Goal: Information Seeking & Learning: Check status

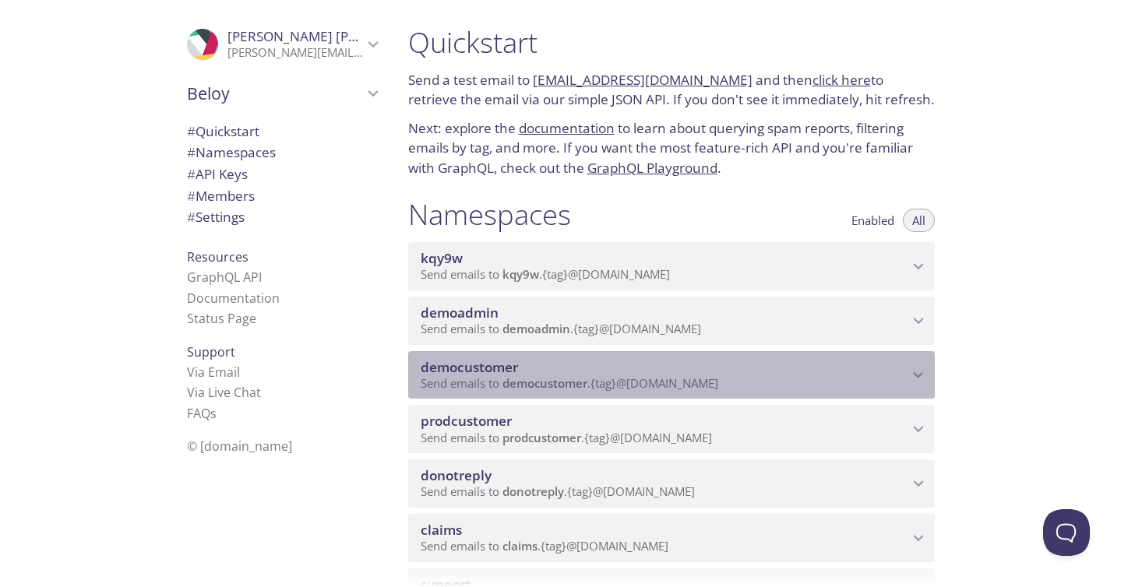
click at [491, 369] on span "democustomer" at bounding box center [469, 367] width 97 height 18
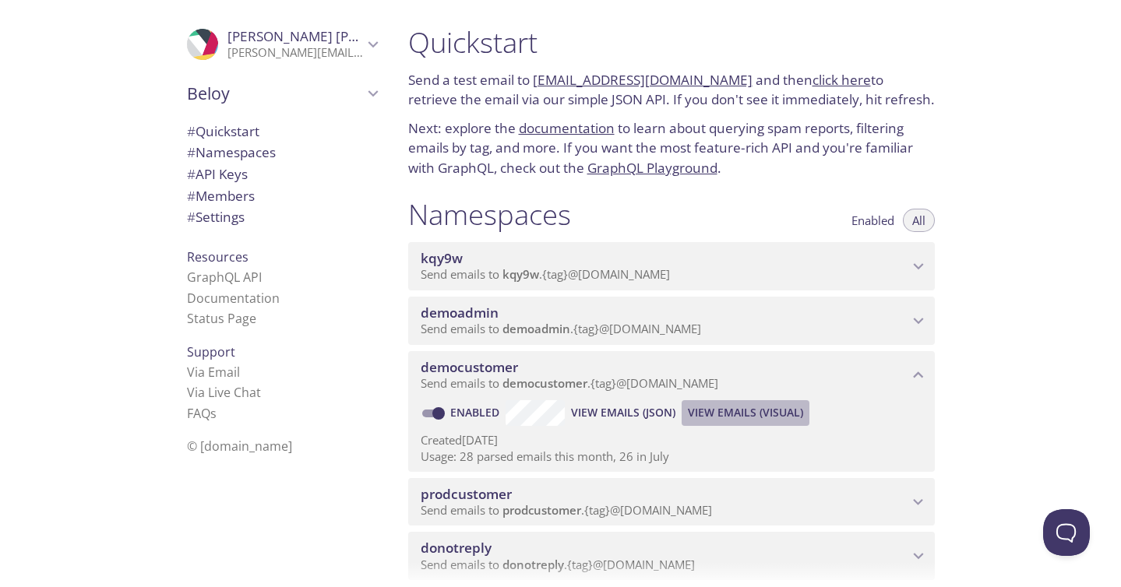
click at [725, 415] on span "View Emails (Visual)" at bounding box center [745, 412] width 115 height 19
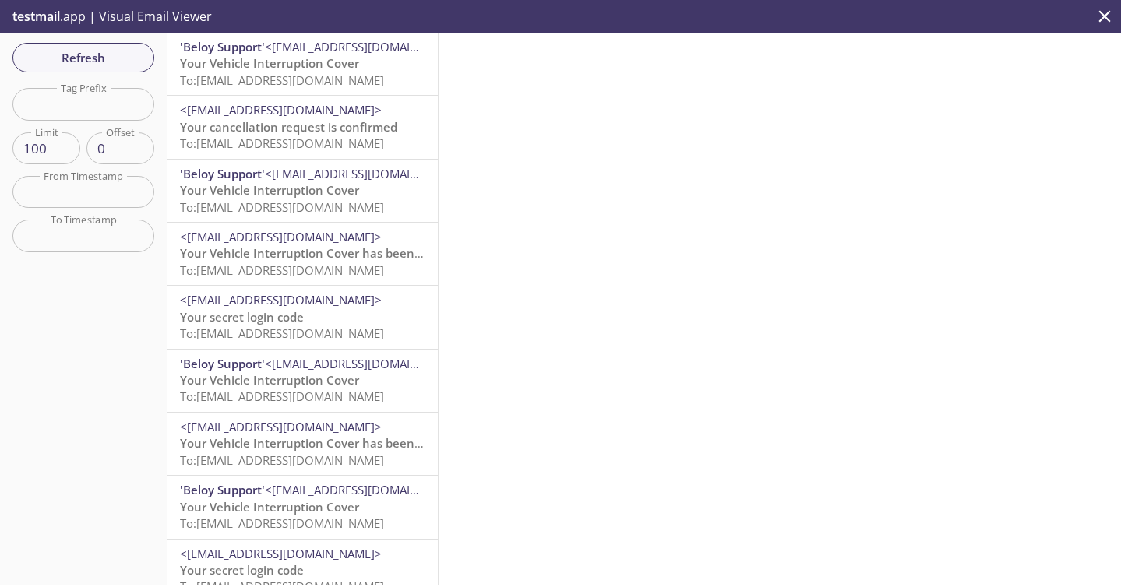
click at [299, 74] on span "To: [EMAIL_ADDRESS][DOMAIN_NAME]" at bounding box center [282, 80] width 204 height 16
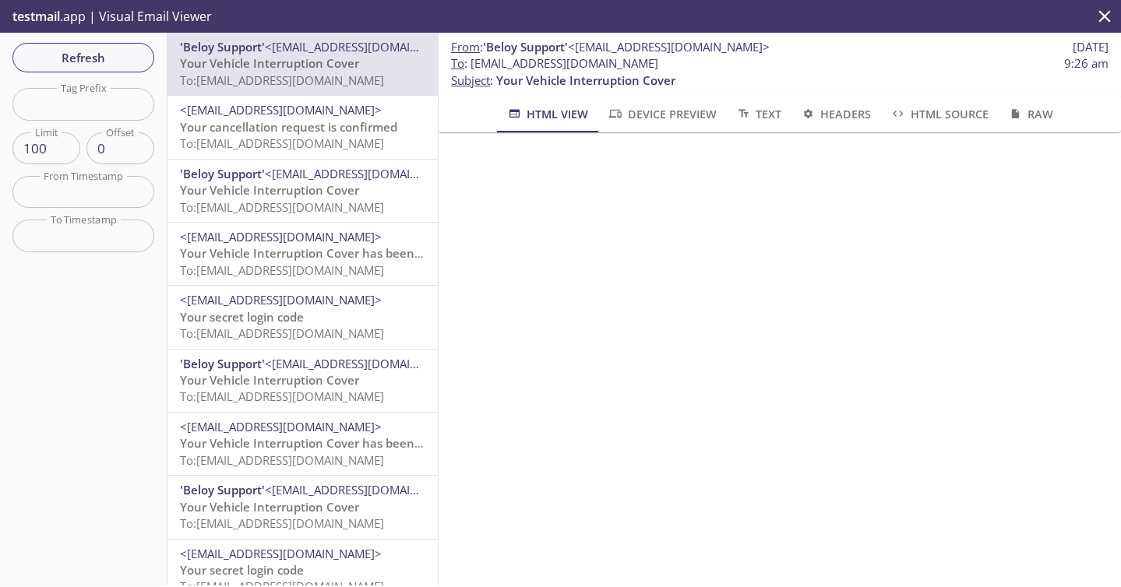
scroll to position [45, 0]
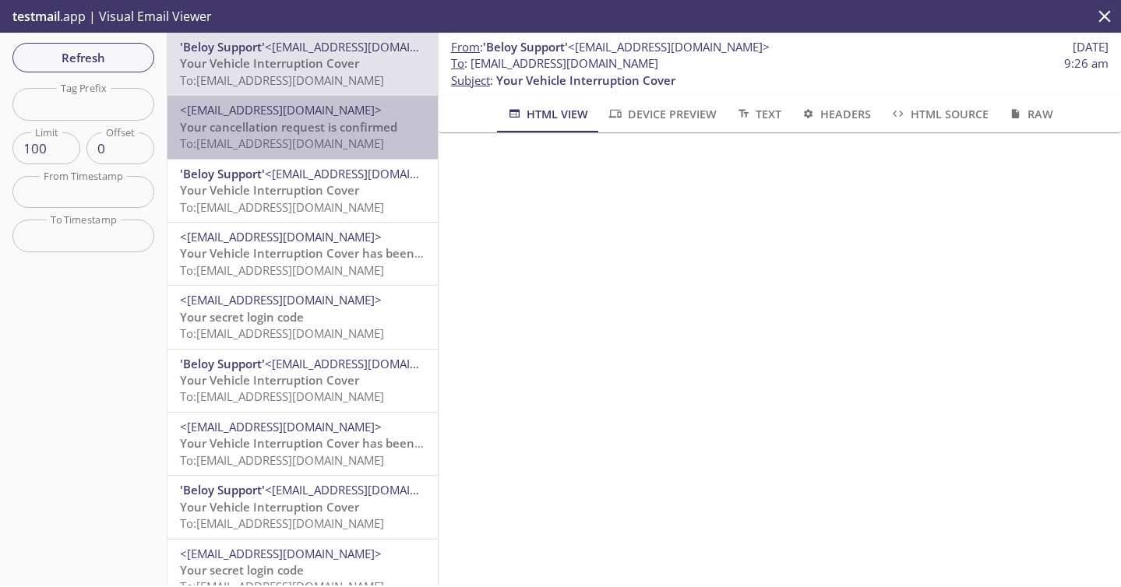
click at [335, 153] on div "<[EMAIL_ADDRESS][DOMAIN_NAME]> Your cancellation request is confirmed To: [EMAI…" at bounding box center [302, 127] width 270 height 62
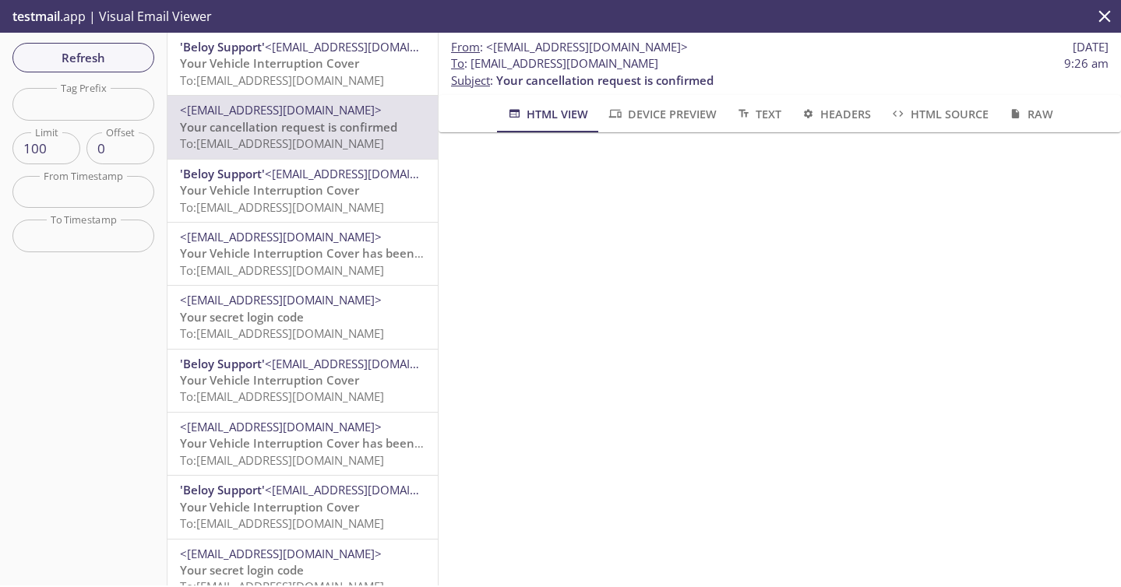
scroll to position [481, 0]
click at [340, 218] on div "'Beloy Support' <[EMAIL_ADDRESS][DOMAIN_NAME]> Your Vehicle Interruption Cover …" at bounding box center [302, 191] width 270 height 62
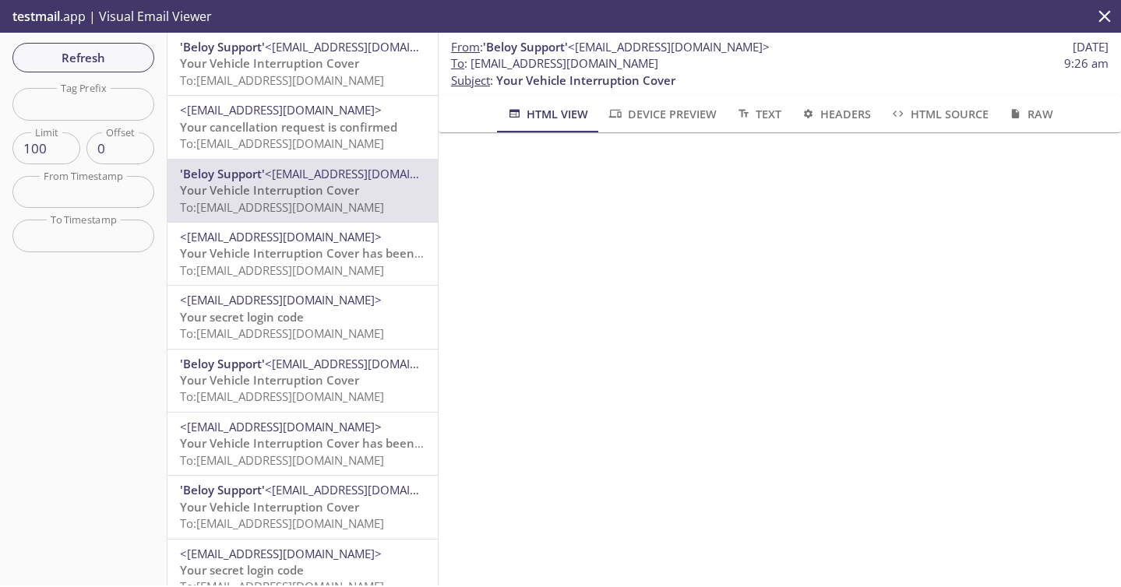
scroll to position [467, 0]
click at [330, 261] on span "Your Vehicle Interruption Cover has been cancelled" at bounding box center [325, 253] width 290 height 16
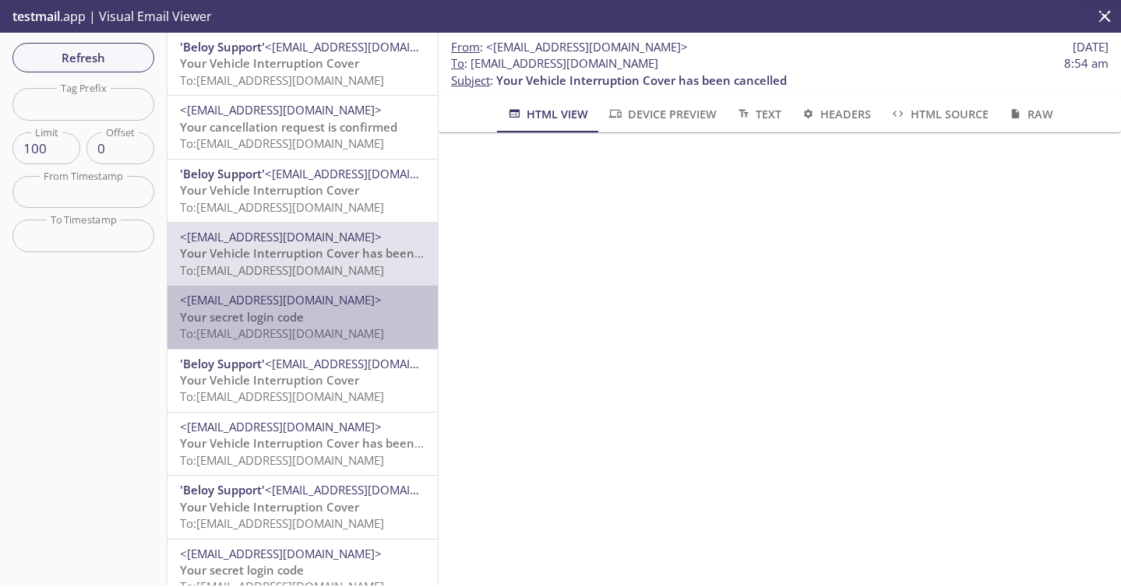
click at [330, 326] on span "To: [EMAIL_ADDRESS][DOMAIN_NAME]" at bounding box center [282, 334] width 204 height 16
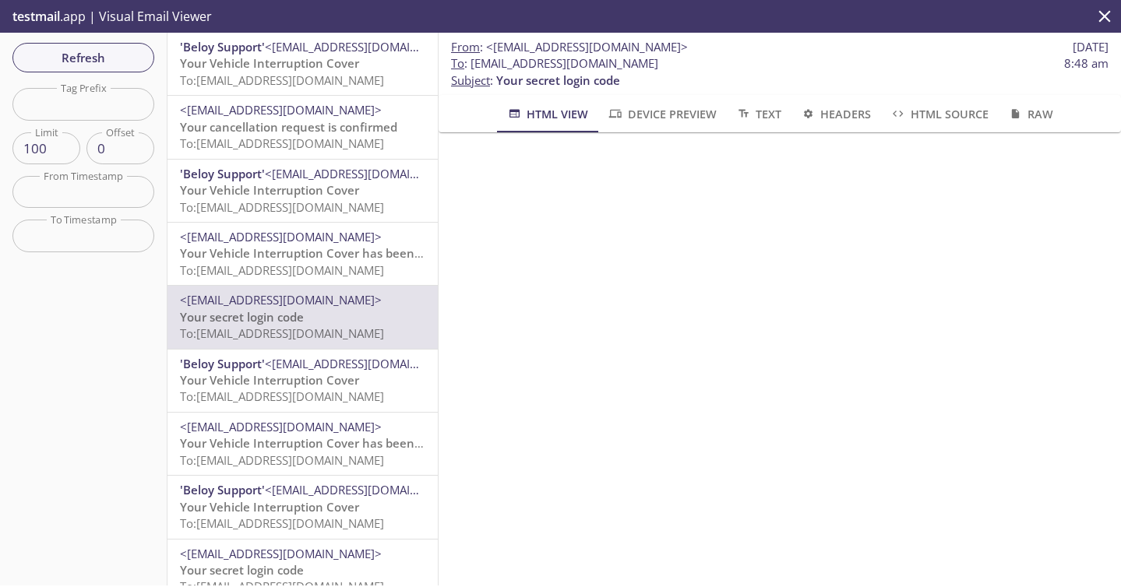
click at [336, 382] on span "Your Vehicle Interruption Cover" at bounding box center [269, 380] width 179 height 16
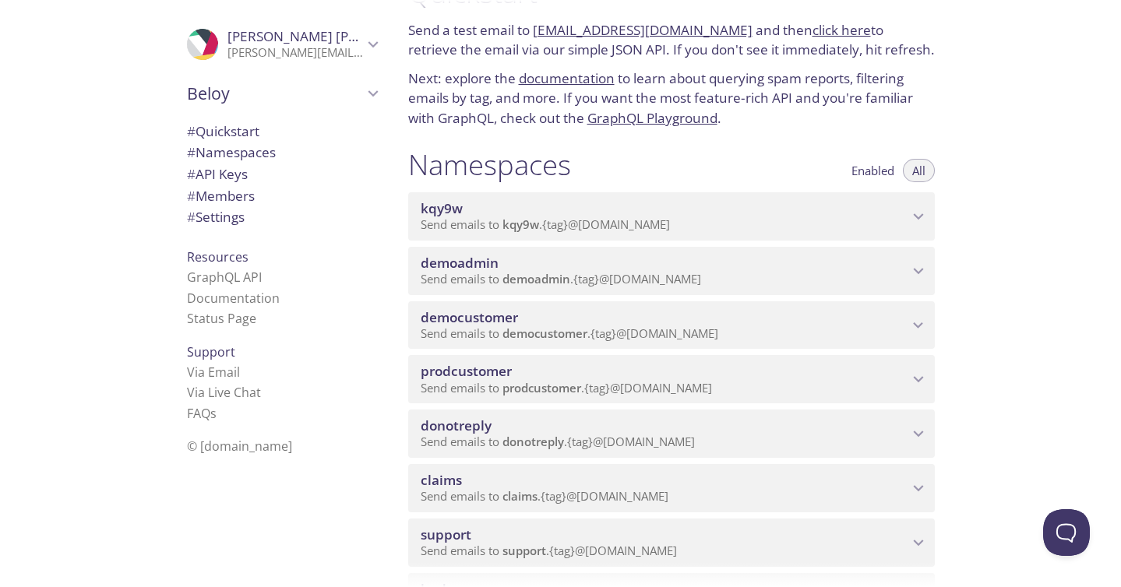
scroll to position [52, 0]
click at [615, 336] on span "Send emails to democustomer . {tag} @inbox.testmail.app" at bounding box center [570, 331] width 298 height 16
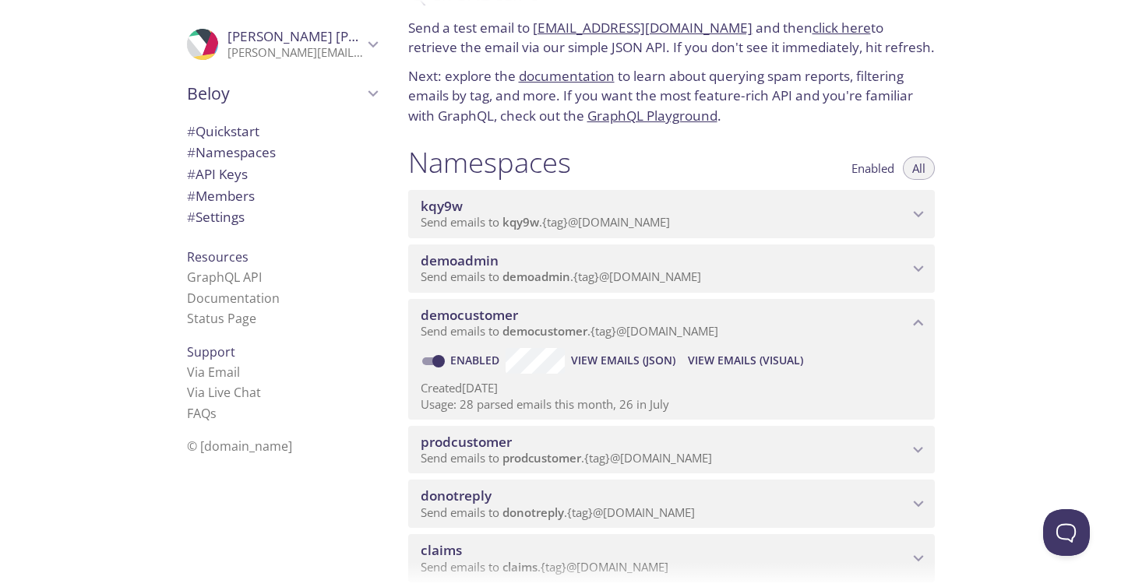
click at [706, 356] on span "View Emails (Visual)" at bounding box center [745, 360] width 115 height 19
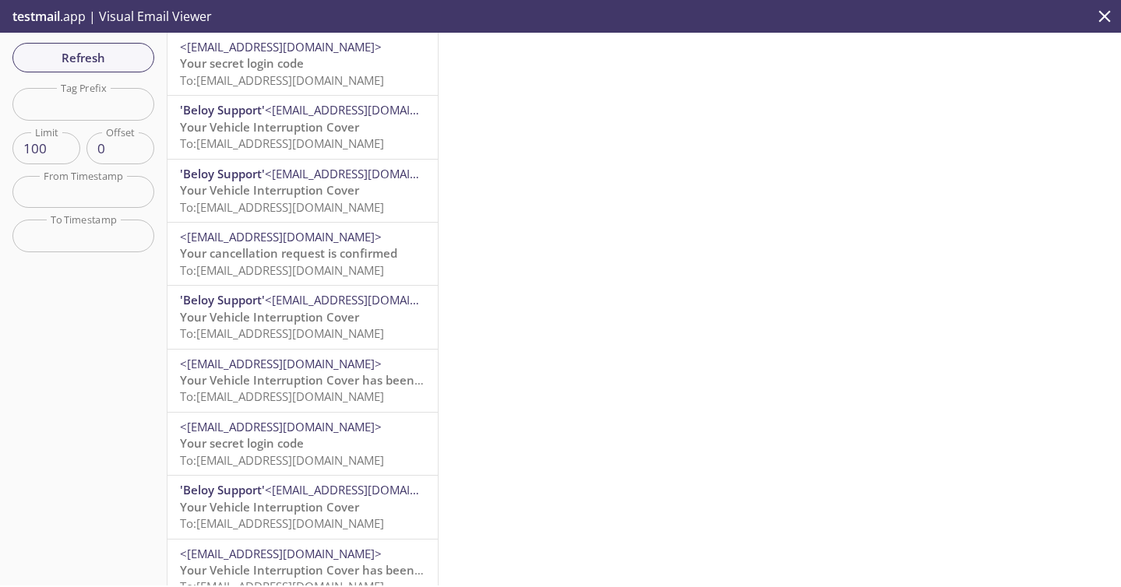
click at [159, 57] on div "Refresh Filters Tag Prefix Tag Prefix Limit 100 Limit Offset 0 Offset From Time…" at bounding box center [83, 309] width 167 height 553
click at [132, 57] on span "Refresh" at bounding box center [83, 58] width 117 height 20
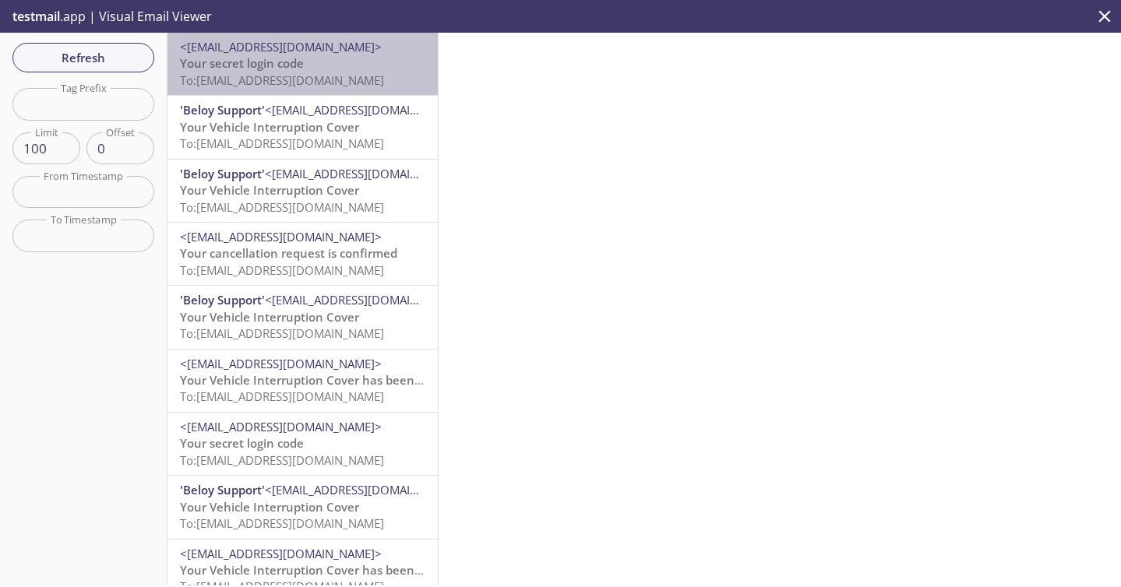
click at [330, 86] on span "To: democustomer.sapphiretest48767465465@inbox.testmail.app" at bounding box center [282, 80] width 204 height 16
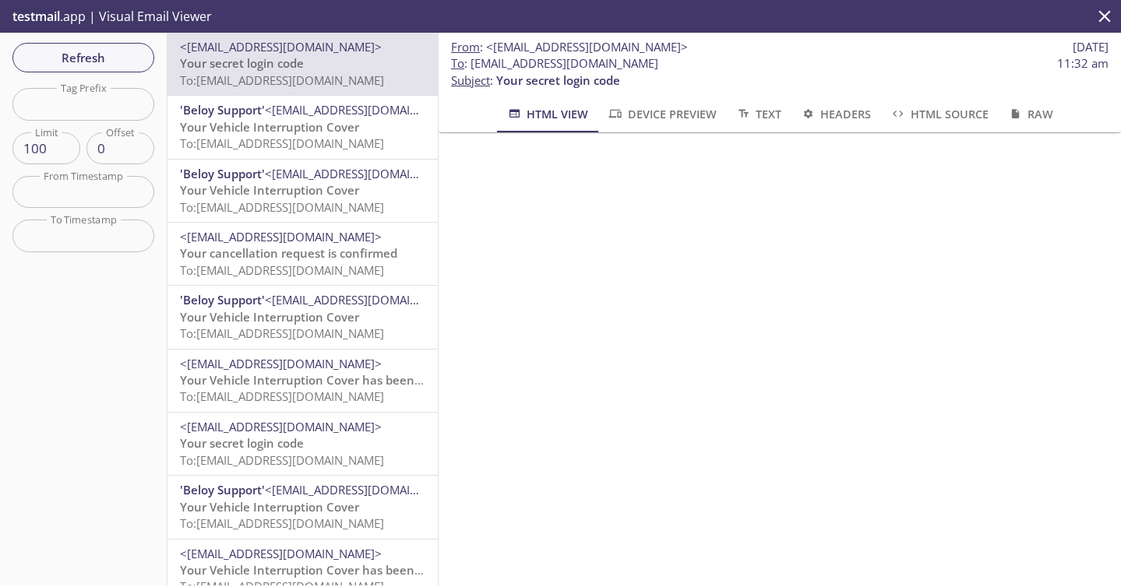
scroll to position [100, 0]
click at [94, 58] on span "Refresh" at bounding box center [83, 58] width 117 height 20
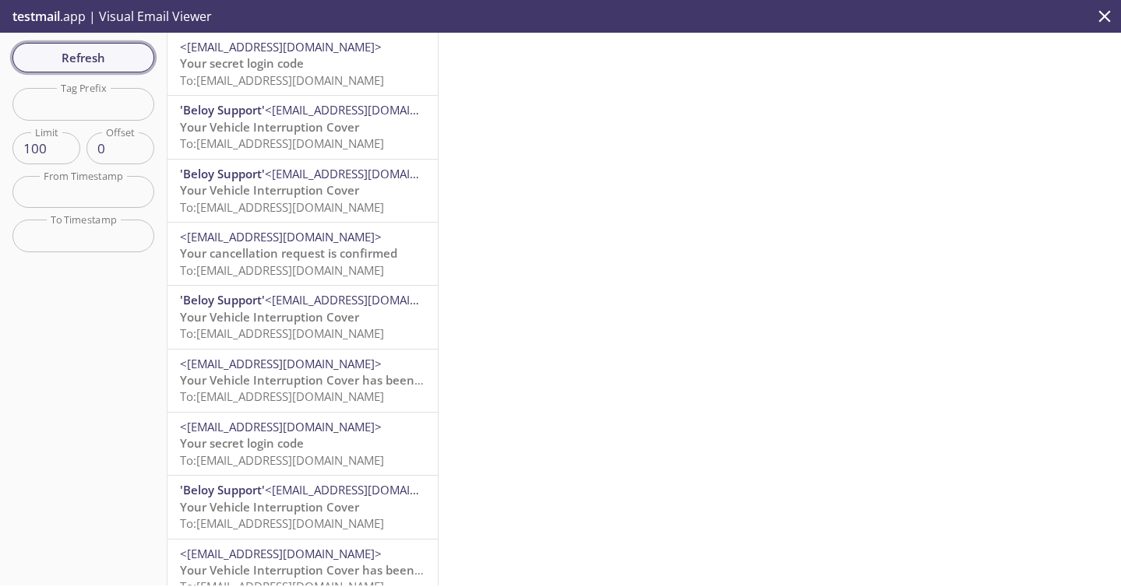
click at [112, 58] on span "Refresh" at bounding box center [83, 58] width 117 height 20
click at [312, 50] on span "<[EMAIL_ADDRESS][DOMAIN_NAME]>" at bounding box center [281, 47] width 202 height 16
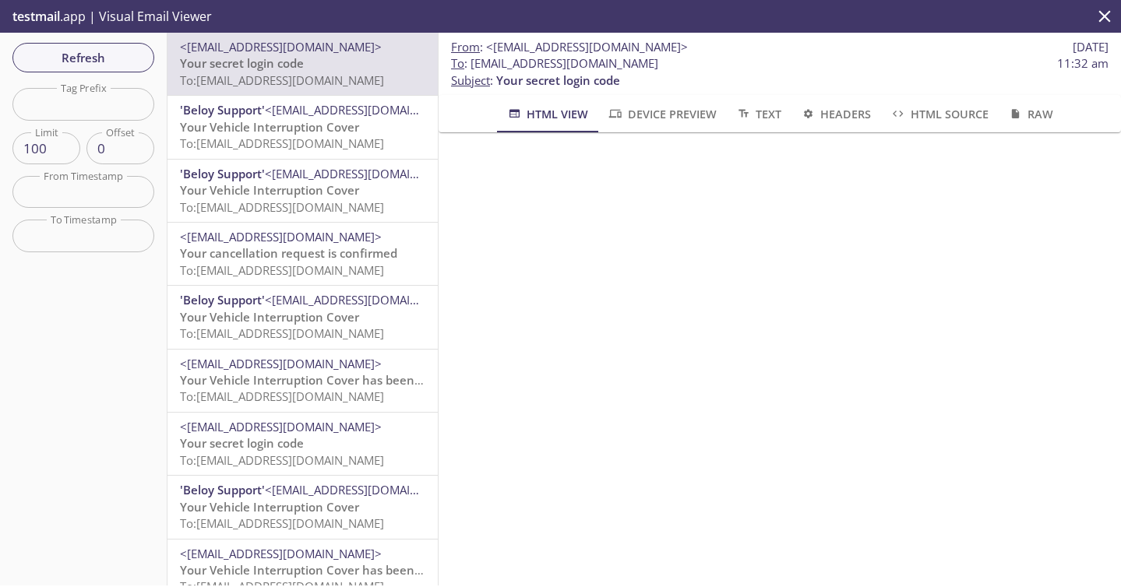
click at [131, 42] on div "Refresh Filters Tag Prefix Tag Prefix Limit 100 Limit Offset 0 Offset From Time…" at bounding box center [83, 309] width 167 height 553
click at [117, 57] on span "Refresh" at bounding box center [83, 58] width 117 height 20
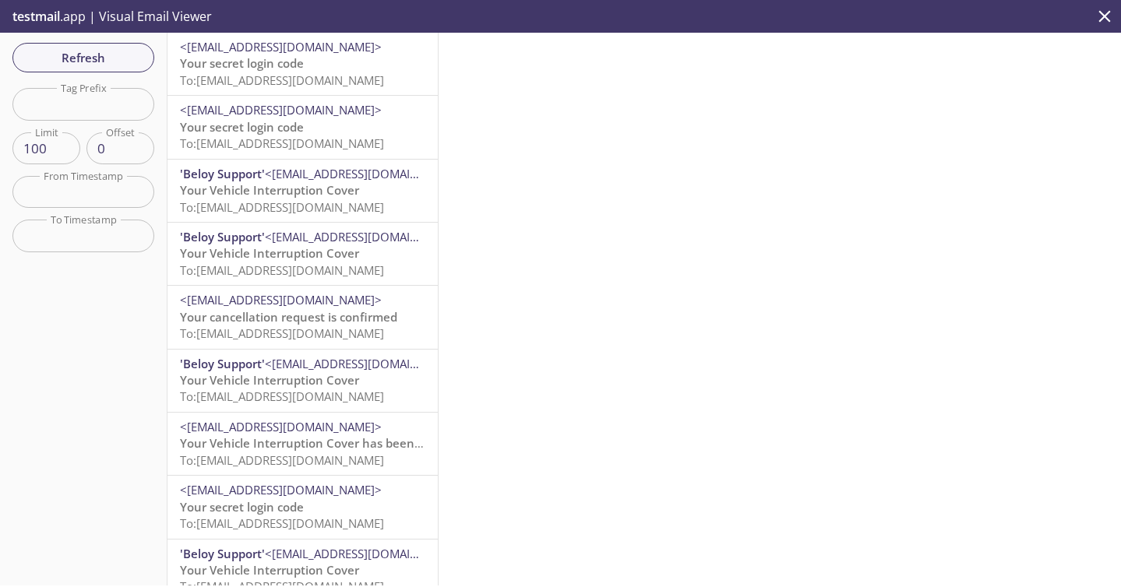
click at [338, 87] on span "To: democustomer.sapphiretest+1308202501@inbox.testmail.app" at bounding box center [282, 80] width 204 height 16
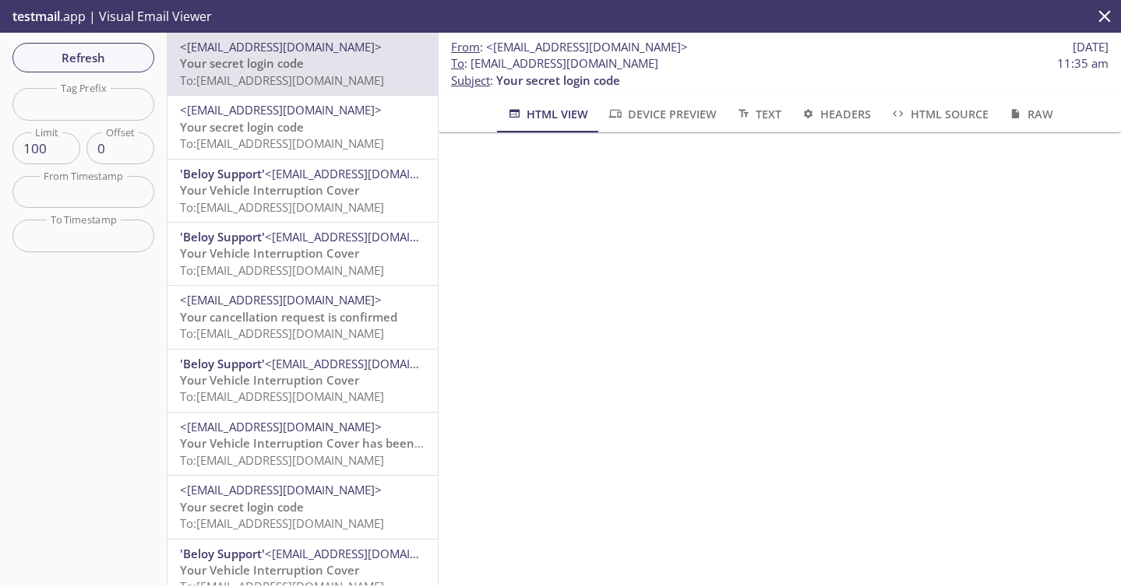
drag, startPoint x: 472, startPoint y: 62, endPoint x: 871, endPoint y: 64, distance: 398.7
click at [871, 64] on span "To : democustomer.sapphiretest+1308202501@inbox.testmail.app 11:35 am" at bounding box center [779, 63] width 657 height 16
copy span "[EMAIL_ADDRESS][DOMAIN_NAME]"
click at [87, 69] on button "Refresh" at bounding box center [83, 58] width 142 height 30
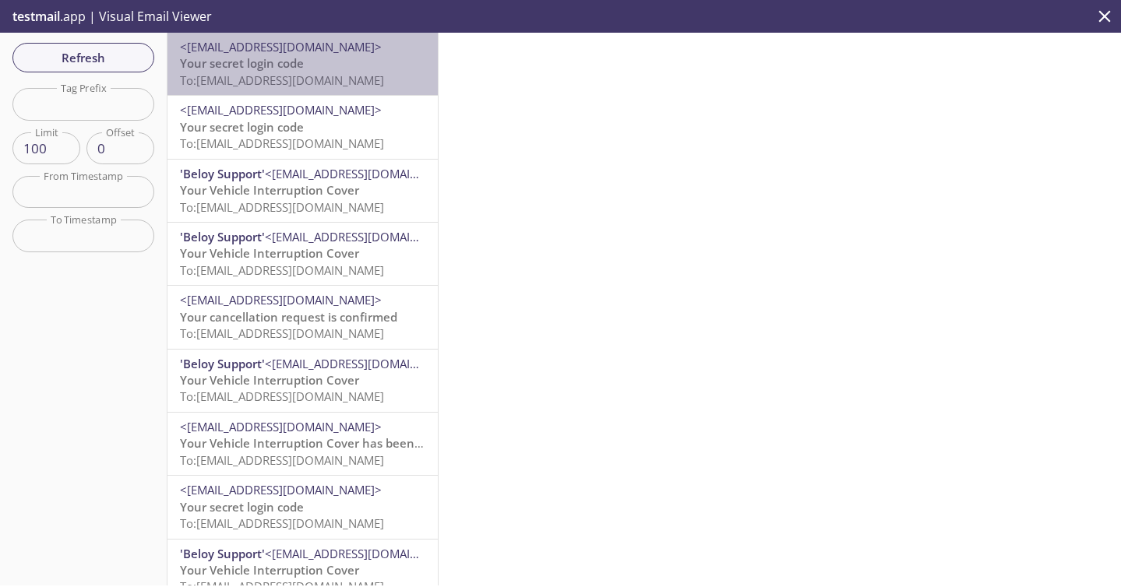
click at [332, 84] on span "To: democustomer.sapphiretest+1308202501@inbox.testmail.app" at bounding box center [282, 80] width 204 height 16
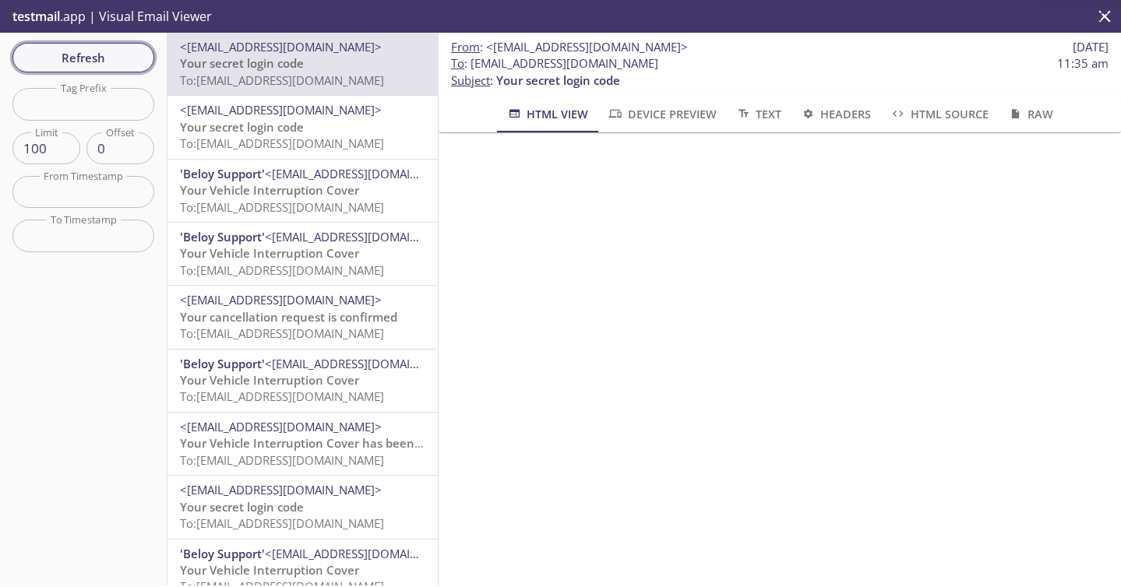
click at [129, 60] on span "Refresh" at bounding box center [83, 58] width 117 height 20
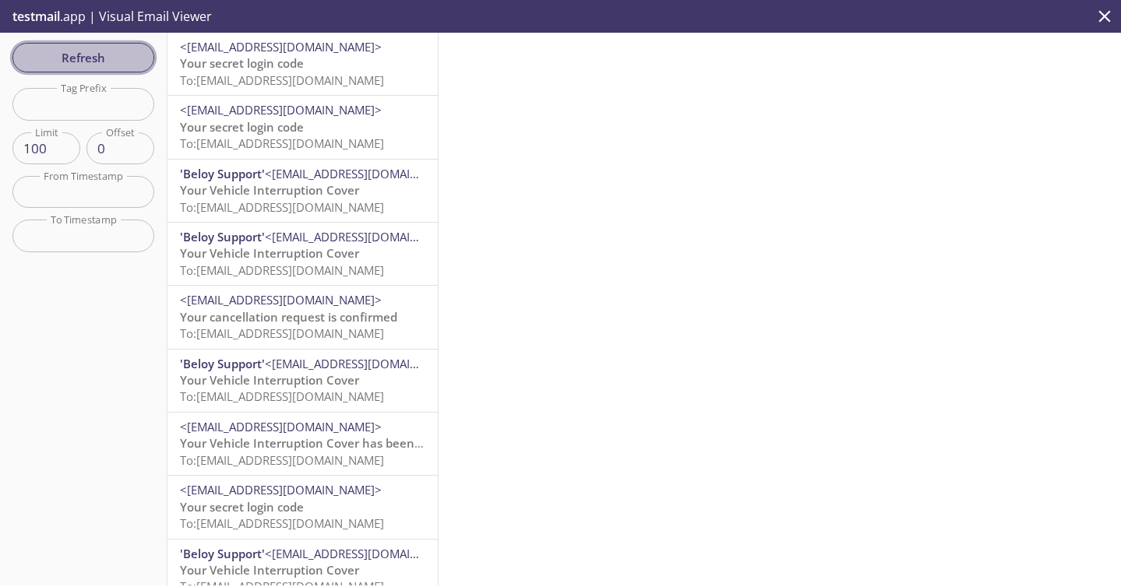
click at [127, 54] on span "Refresh" at bounding box center [83, 58] width 117 height 20
click at [129, 58] on span "Refresh" at bounding box center [83, 58] width 117 height 20
click at [129, 55] on span "Refresh" at bounding box center [83, 58] width 117 height 20
click at [130, 56] on span "Refresh" at bounding box center [83, 58] width 117 height 20
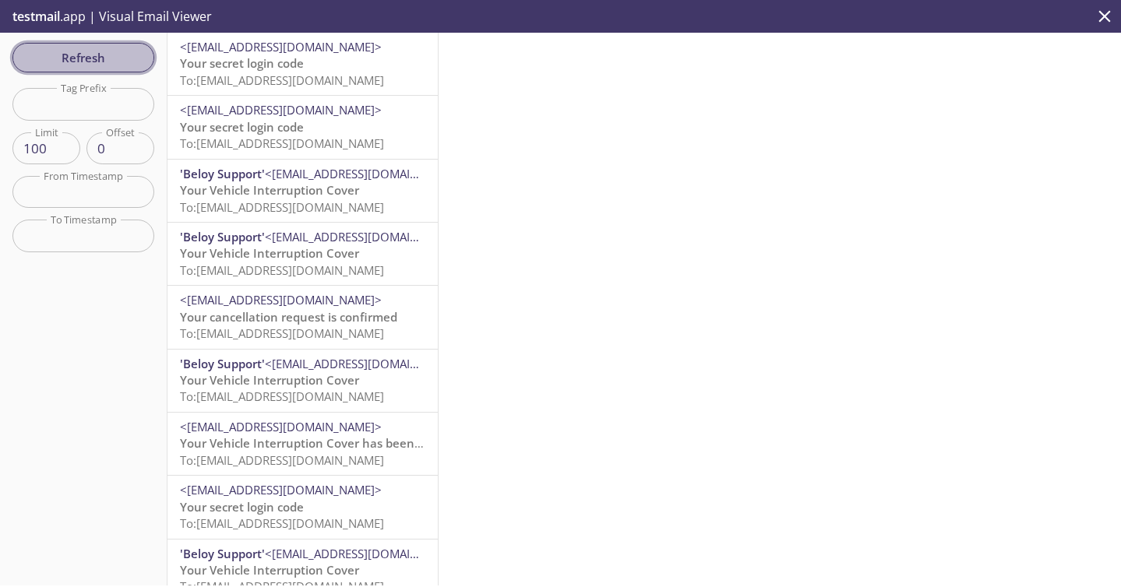
click at [129, 63] on span "Refresh" at bounding box center [83, 58] width 117 height 20
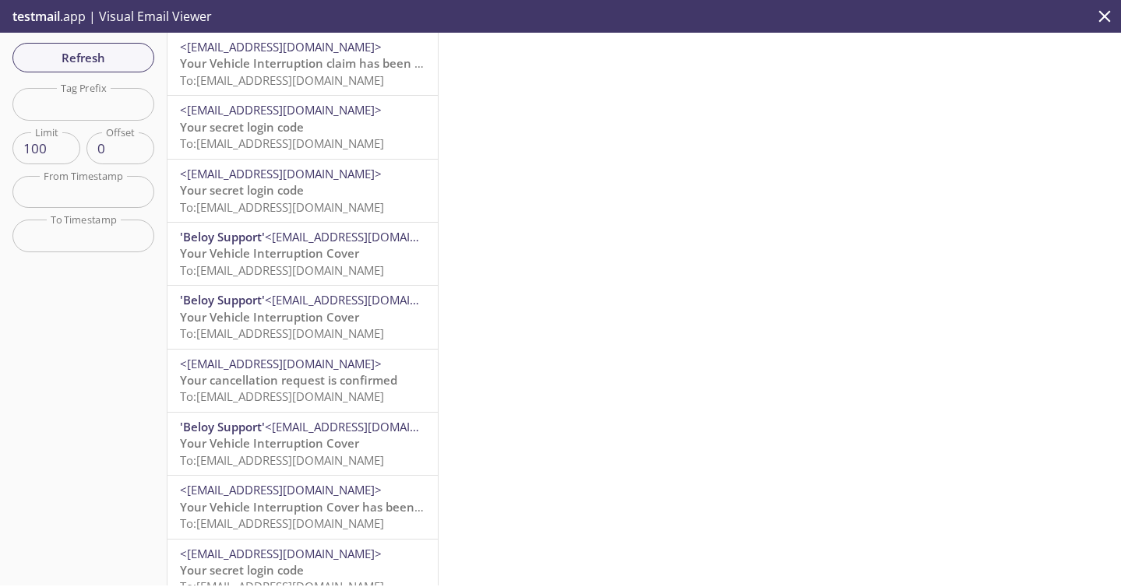
click at [240, 76] on span "To: democustomer.sapphiretest+1308202501@inbox.testmail.app" at bounding box center [282, 80] width 204 height 16
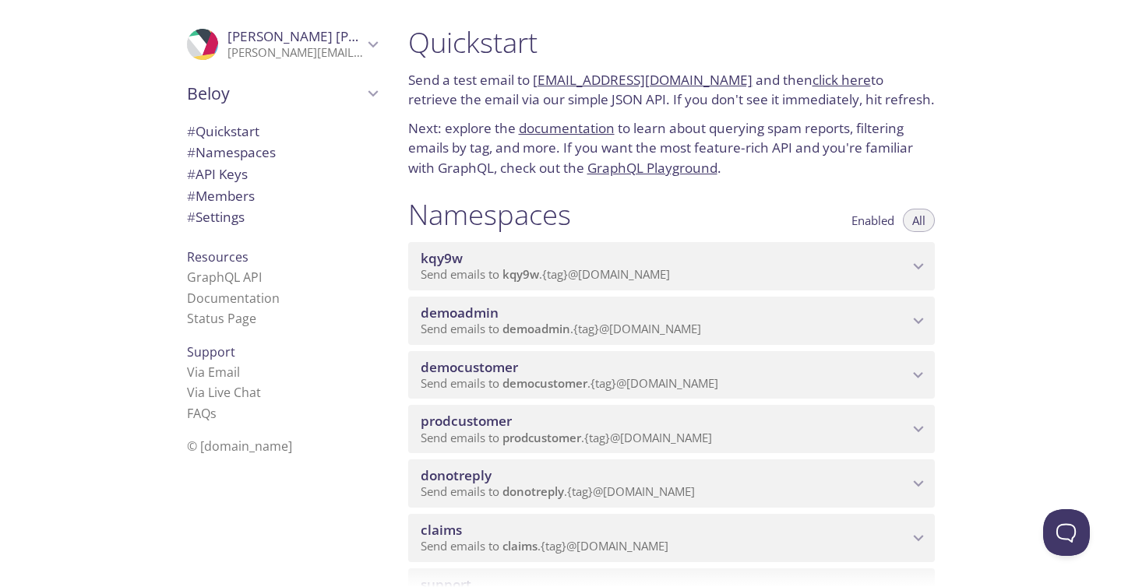
click at [493, 371] on span "democustomer" at bounding box center [469, 367] width 97 height 18
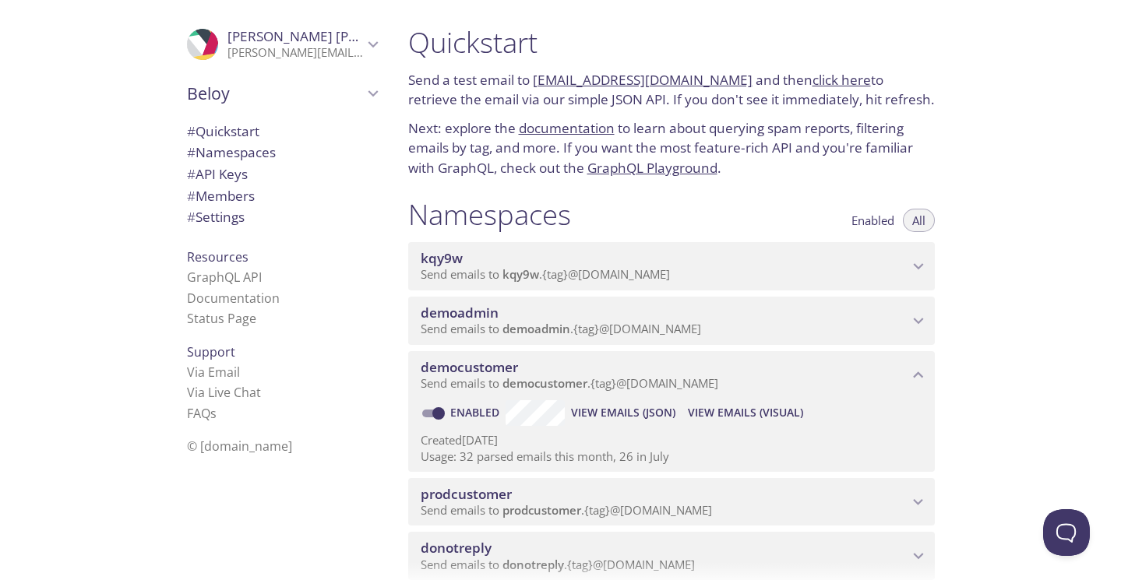
click at [748, 410] on span "View Emails (Visual)" at bounding box center [745, 412] width 115 height 19
